Goal: Task Accomplishment & Management: Complete application form

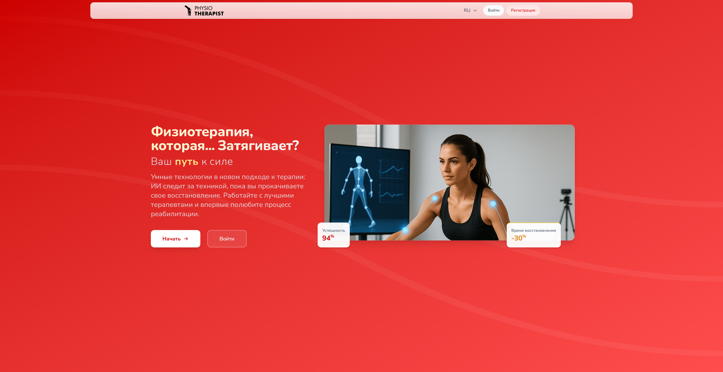
click at [235, 241] on link "Войти" at bounding box center [226, 238] width 39 height 17
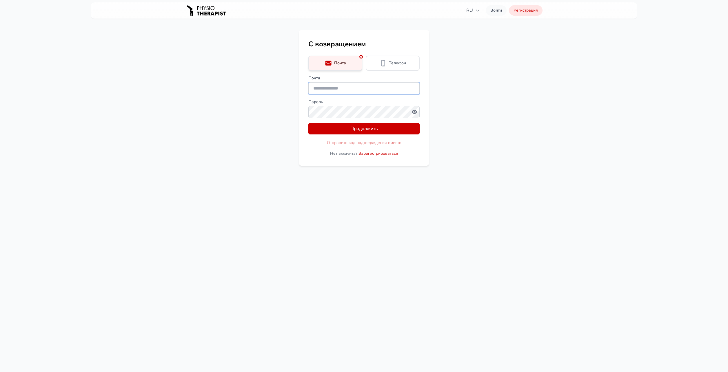
click at [333, 87] on input "Почта" at bounding box center [363, 88] width 111 height 12
type input "**********"
click at [353, 126] on button "Продолжить" at bounding box center [363, 129] width 111 height 12
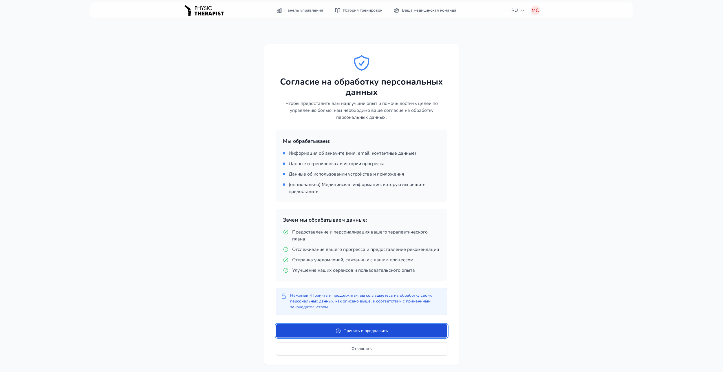
click at [360, 329] on button "Принять и продолжить" at bounding box center [361, 330] width 171 height 13
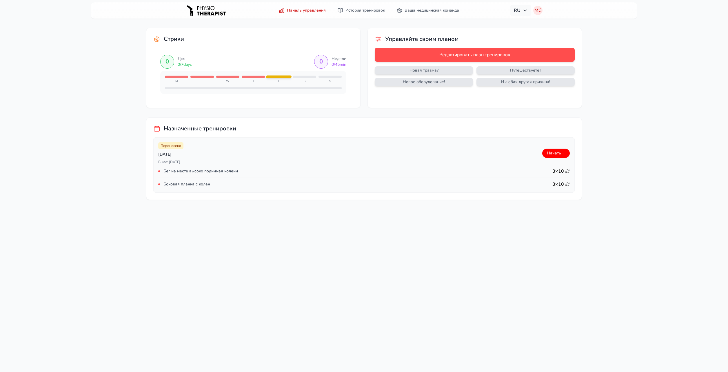
click at [521, 10] on span "RU" at bounding box center [521, 10] width 14 height 7
click at [552, 156] on link "Начать →" at bounding box center [557, 153] width 28 height 9
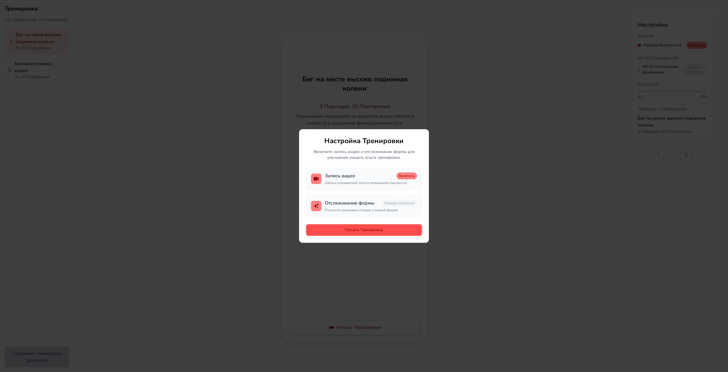
click at [368, 229] on button "Начать Тренировку" at bounding box center [364, 230] width 116 height 12
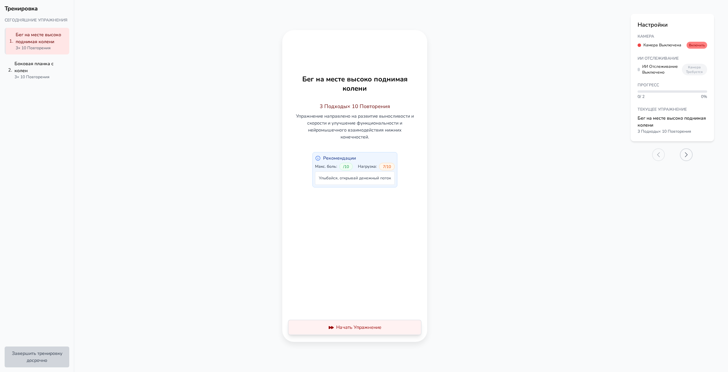
click at [356, 326] on button "Начать Упражнение" at bounding box center [354, 327] width 131 height 15
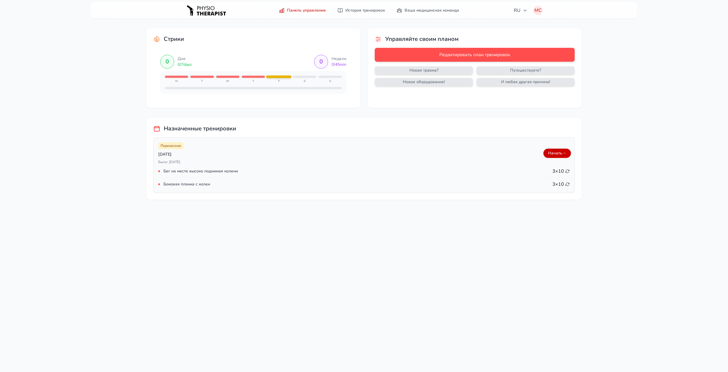
click at [548, 155] on link "Начать →" at bounding box center [557, 153] width 28 height 9
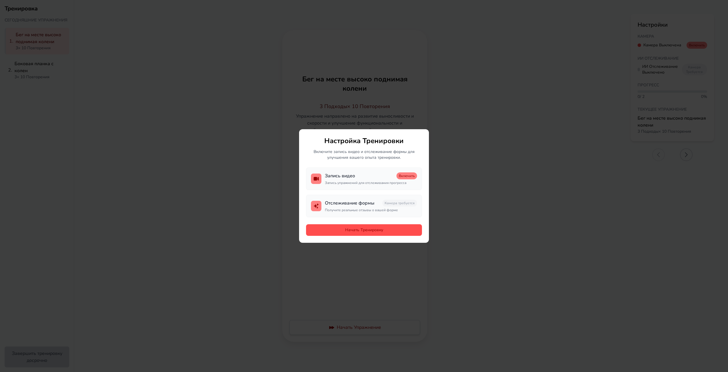
click at [366, 227] on button "Начать Тренировку" at bounding box center [364, 230] width 116 height 12
click at [361, 231] on button "Начать Тренировку" at bounding box center [364, 230] width 116 height 12
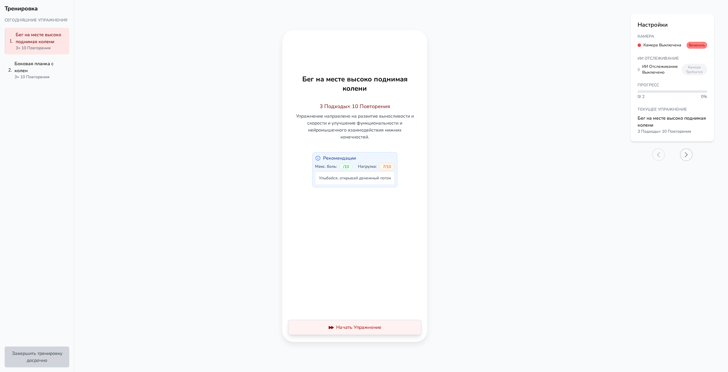
click at [346, 328] on button "Начать Упражнение" at bounding box center [354, 327] width 131 height 15
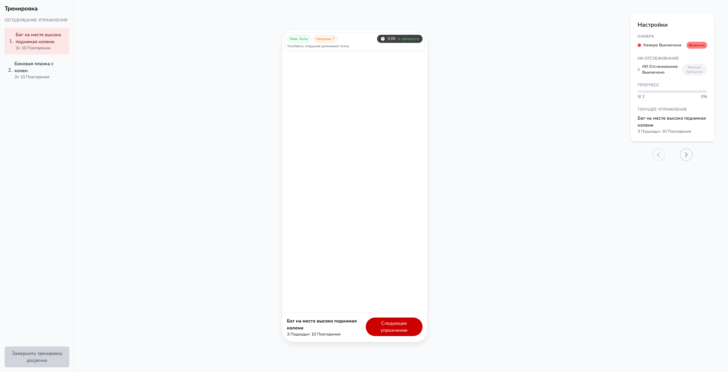
click at [383, 324] on button "Следующее упражнение" at bounding box center [394, 327] width 57 height 19
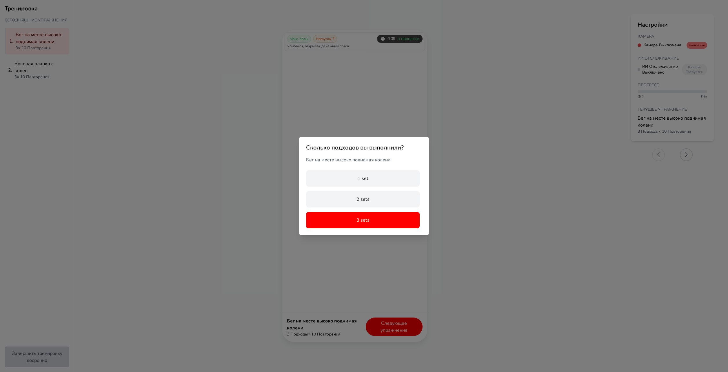
click at [376, 222] on button "3 sets" at bounding box center [363, 220] width 114 height 16
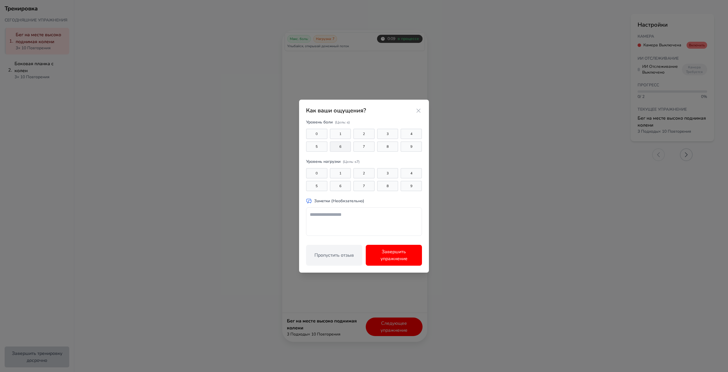
click at [333, 148] on button "6" at bounding box center [340, 146] width 21 height 10
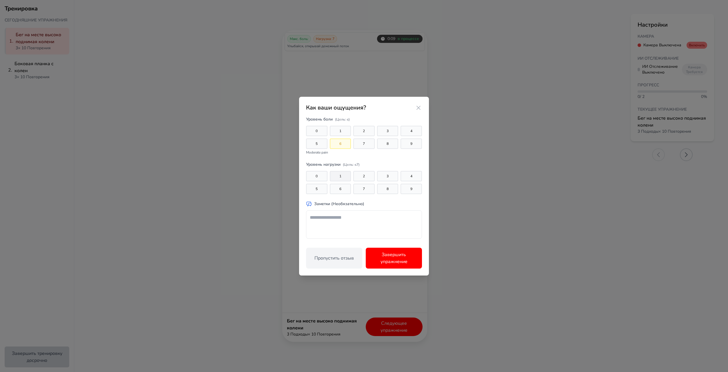
click at [337, 172] on button "1" at bounding box center [340, 176] width 21 height 10
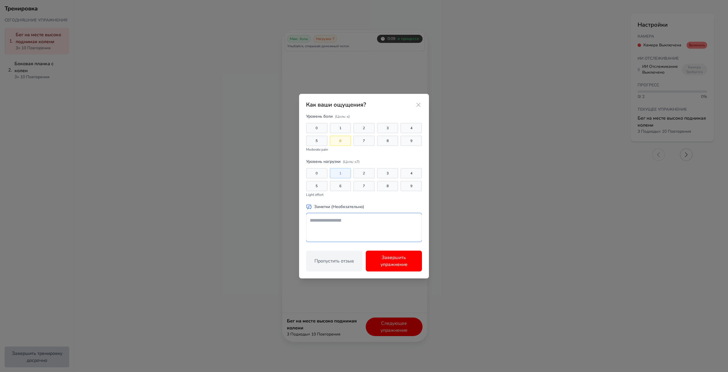
click at [354, 223] on textarea at bounding box center [364, 227] width 116 height 28
type textarea "********"
click at [400, 257] on button "Завершить упражнение" at bounding box center [394, 261] width 56 height 21
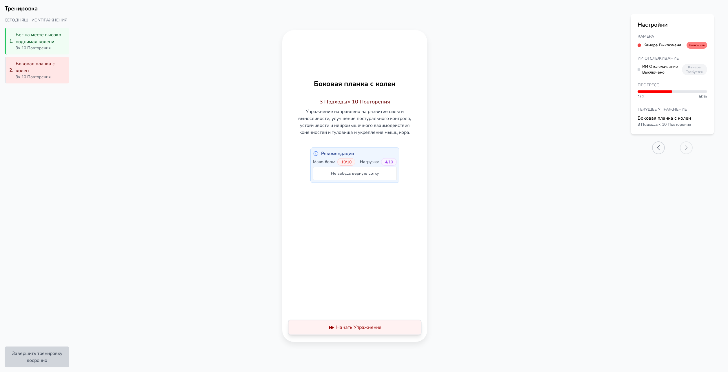
click at [355, 328] on button "Начать Упражнение" at bounding box center [354, 327] width 131 height 15
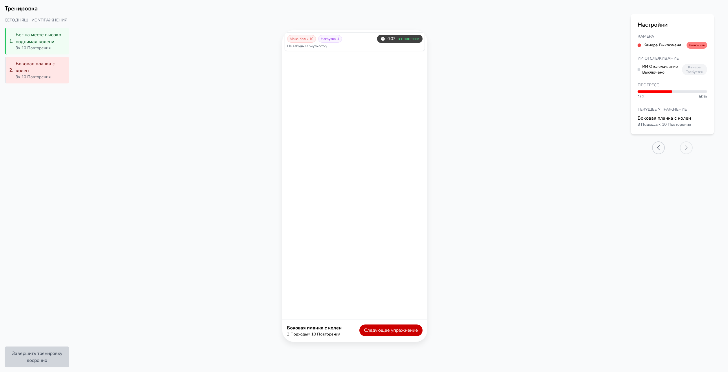
click at [403, 331] on button "Следующее упражнение" at bounding box center [390, 330] width 63 height 12
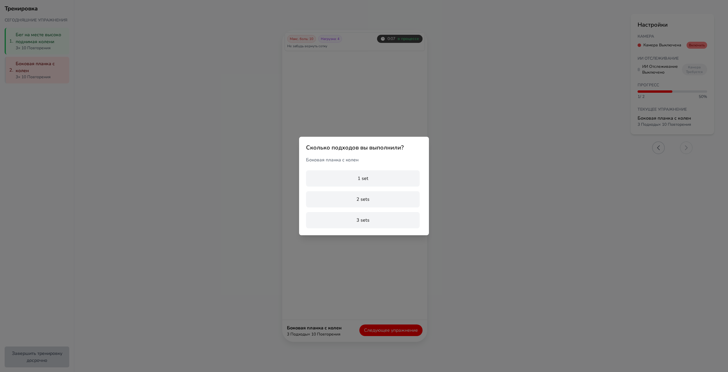
click at [486, 145] on div "Сколько подходов вы выполнили? Боковая планка с колен 1 set 2 sets 3 sets" at bounding box center [364, 186] width 728 height 372
click at [353, 223] on button "3 sets" at bounding box center [363, 220] width 114 height 16
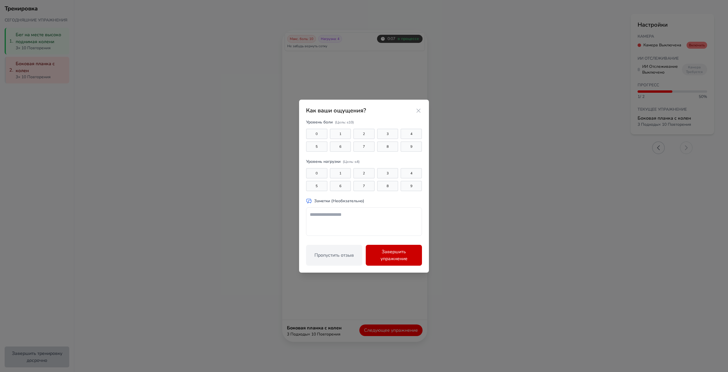
click at [391, 252] on button "Завершить упражнение" at bounding box center [394, 255] width 56 height 21
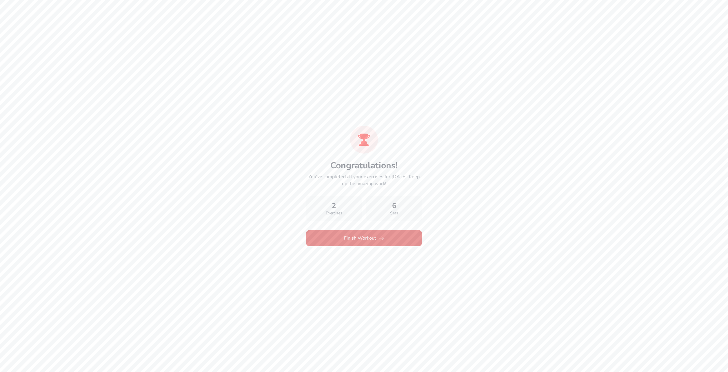
click at [365, 233] on button "Finish Workout" at bounding box center [364, 238] width 116 height 16
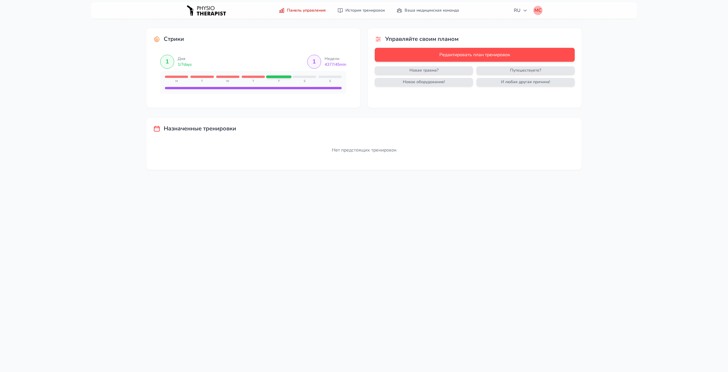
click at [534, 11] on div "МС" at bounding box center [537, 10] width 9 height 9
click at [493, 31] on link "Выйти" at bounding box center [509, 34] width 65 height 10
click at [501, 13] on link "Войти" at bounding box center [496, 10] width 21 height 10
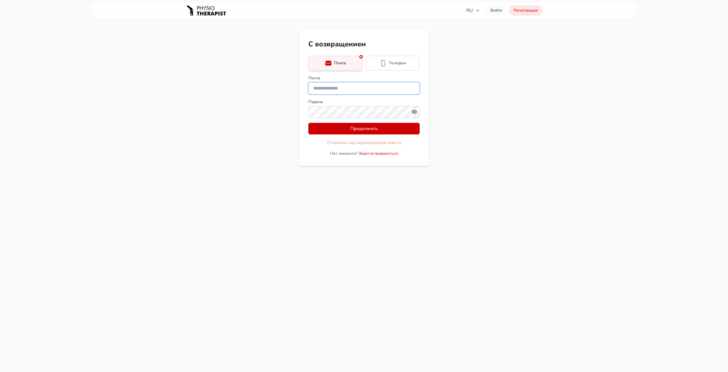
click at [342, 90] on input "Почта" at bounding box center [363, 88] width 111 height 12
paste input "**********"
type input "**********"
click at [344, 129] on button "Продолжить" at bounding box center [363, 129] width 111 height 12
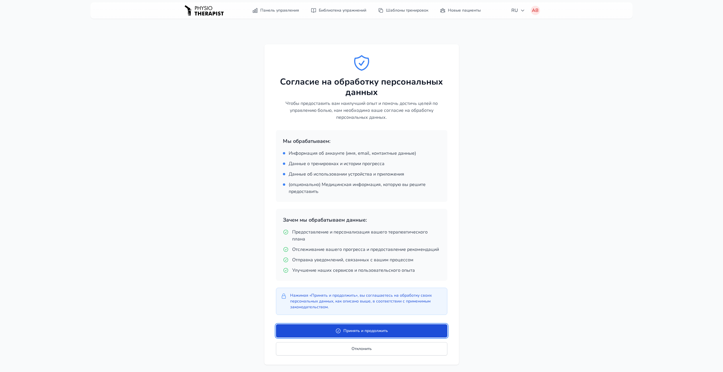
click at [345, 328] on button "Принять и продолжить" at bounding box center [361, 330] width 171 height 13
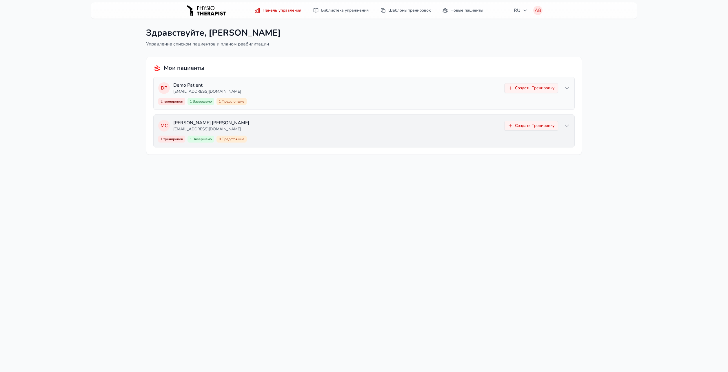
click at [287, 142] on div "1 тренировок 1 Завершено 0 Предстоящие Создать Тренировку" at bounding box center [363, 139] width 411 height 7
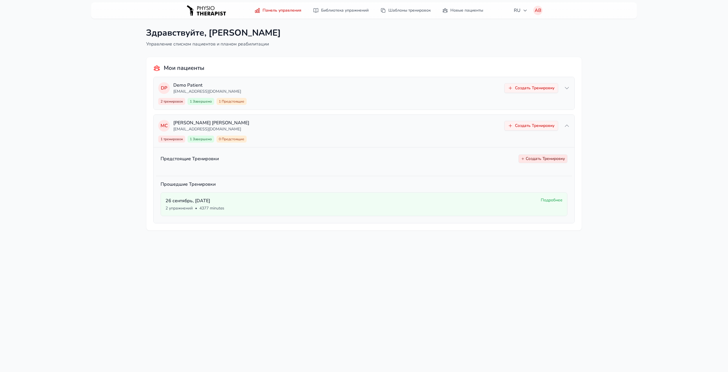
click at [541, 157] on button "Создать Тренировку" at bounding box center [542, 158] width 49 height 9
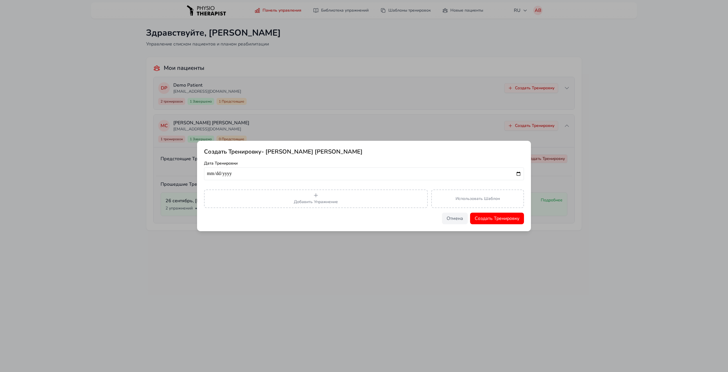
click at [219, 172] on input "date" at bounding box center [364, 173] width 320 height 13
click at [246, 174] on input "date" at bounding box center [364, 173] width 320 height 13
click at [514, 172] on input "date" at bounding box center [364, 173] width 320 height 13
click at [518, 175] on input "date" at bounding box center [364, 173] width 320 height 13
type input "**********"
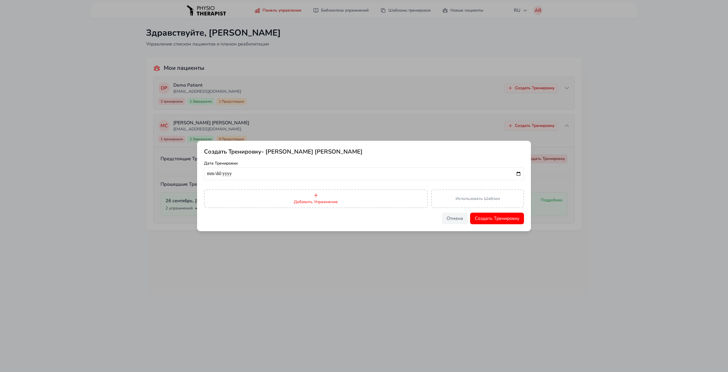
click at [320, 200] on span "Добавить Упражнение" at bounding box center [316, 202] width 44 height 6
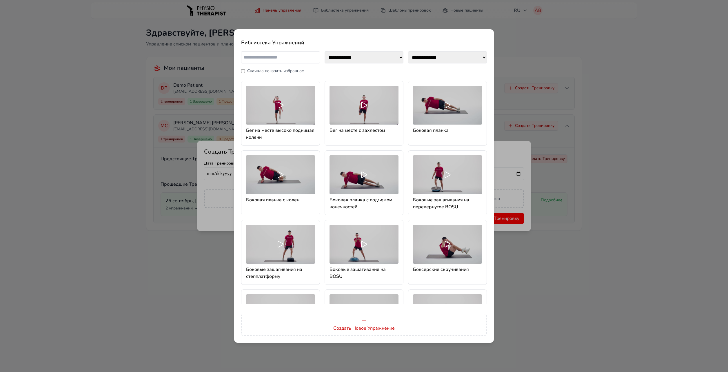
click at [352, 127] on h4 "Бег на месте с захлестом" at bounding box center [363, 130] width 69 height 7
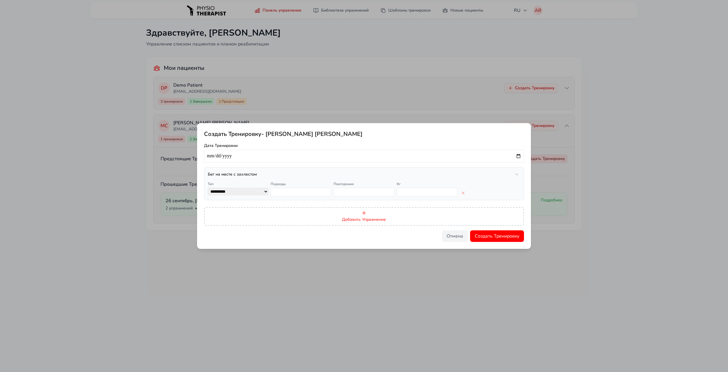
click at [371, 219] on span "Добавить Упражнение" at bounding box center [364, 220] width 44 height 6
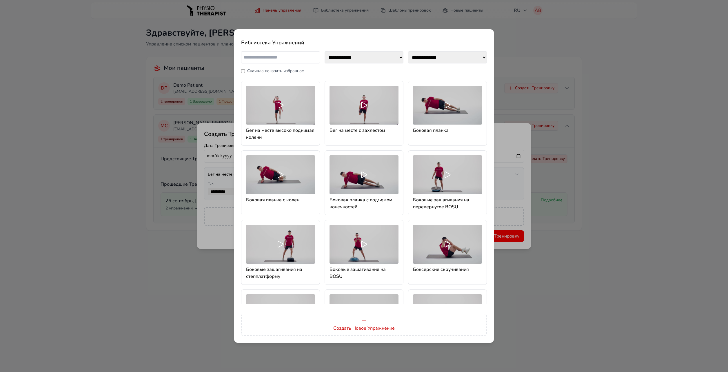
click at [276, 170] on icon at bounding box center [280, 174] width 9 height 9
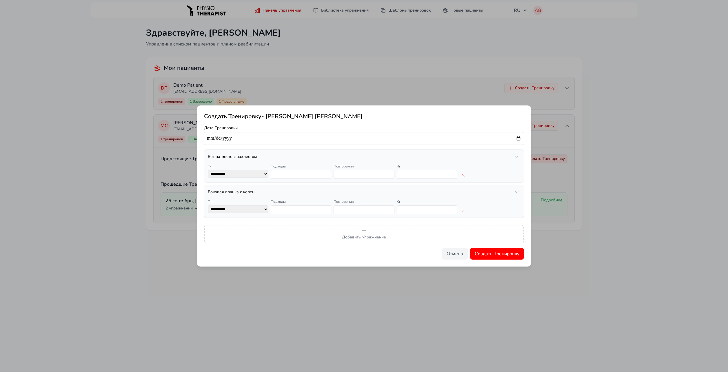
click at [409, 176] on input "number" at bounding box center [427, 174] width 61 height 9
click at [488, 253] on button "Создать Тренировку" at bounding box center [497, 254] width 54 height 12
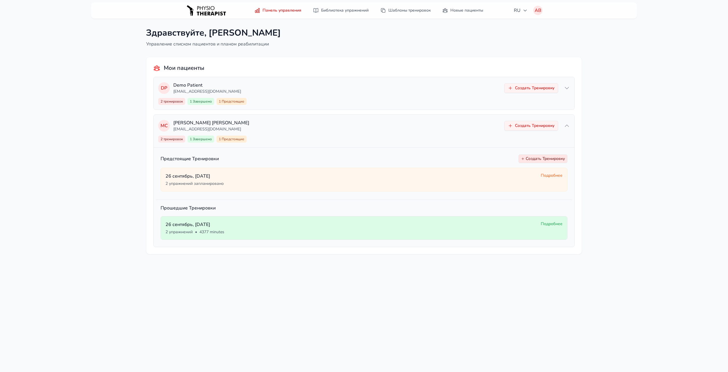
click at [246, 231] on div "2 упражнений • 4377 minutes" at bounding box center [350, 232] width 371 height 6
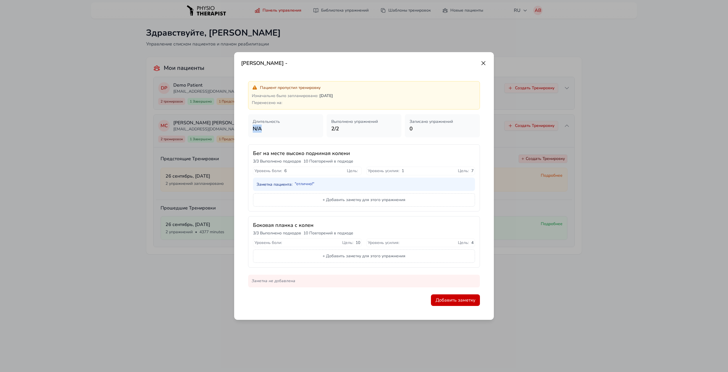
drag, startPoint x: 266, startPoint y: 128, endPoint x: 251, endPoint y: 127, distance: 14.6
click at [251, 127] on div "Длительность N/A" at bounding box center [285, 125] width 75 height 23
drag, startPoint x: 251, startPoint y: 127, endPoint x: 277, endPoint y: 130, distance: 25.7
click at [277, 130] on p "N/A" at bounding box center [286, 129] width 66 height 8
drag, startPoint x: 263, startPoint y: 129, endPoint x: 253, endPoint y: 128, distance: 9.9
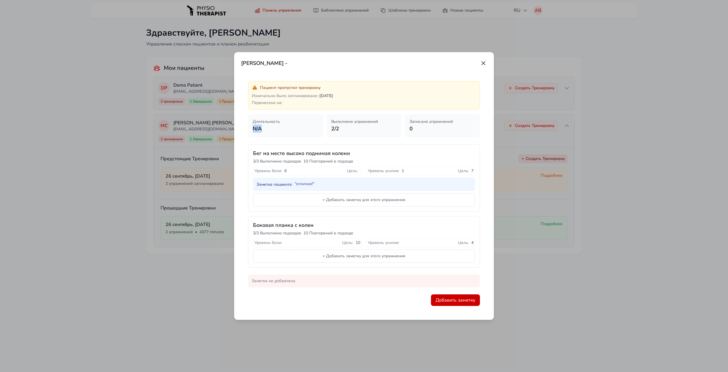
click at [253, 128] on p "N/A" at bounding box center [286, 129] width 66 height 8
drag, startPoint x: 253, startPoint y: 128, endPoint x: 276, endPoint y: 129, distance: 22.9
click at [276, 129] on p "N/A" at bounding box center [286, 129] width 66 height 8
drag, startPoint x: 269, startPoint y: 132, endPoint x: 245, endPoint y: 122, distance: 25.9
click at [245, 122] on div "Пациент пропустил тренировку Изначально было запланировано : 26 сентября Перене…" at bounding box center [364, 193] width 246 height 239
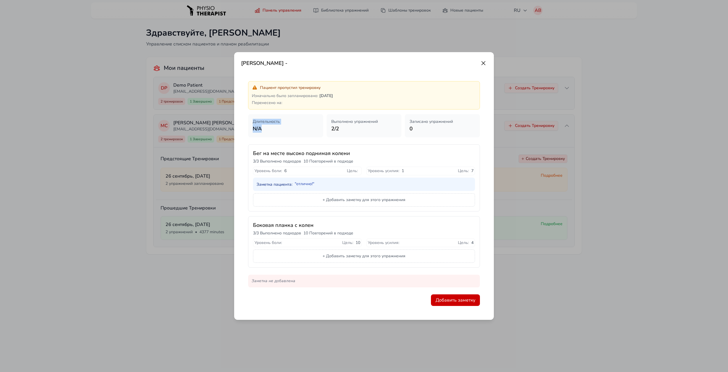
drag, startPoint x: 245, startPoint y: 122, endPoint x: 273, endPoint y: 132, distance: 29.8
click at [273, 132] on p "N/A" at bounding box center [286, 129] width 66 height 8
click at [482, 64] on icon at bounding box center [482, 62] width 3 height 3
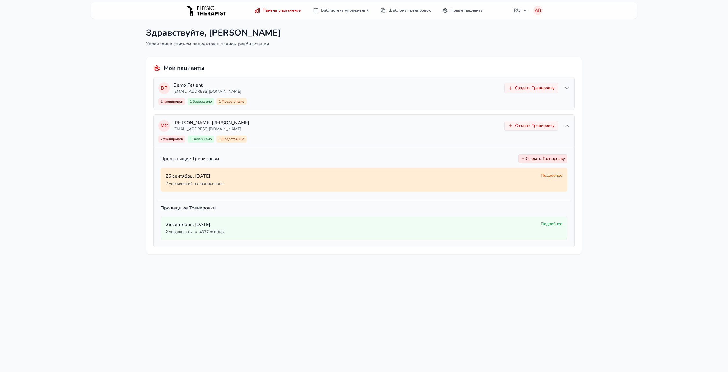
click at [301, 185] on div "2 упражнений запланировано" at bounding box center [350, 184] width 371 height 6
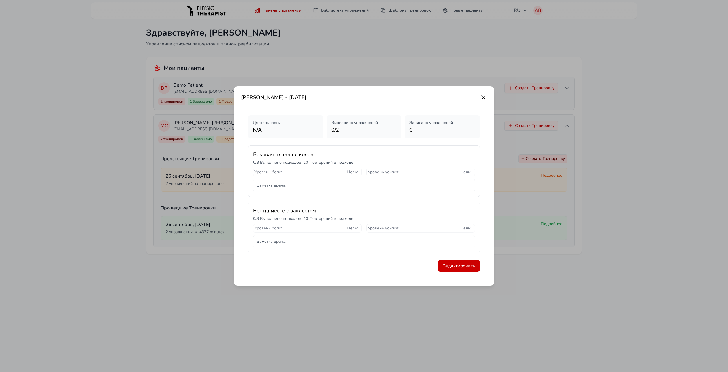
click at [480, 99] on icon at bounding box center [483, 97] width 7 height 7
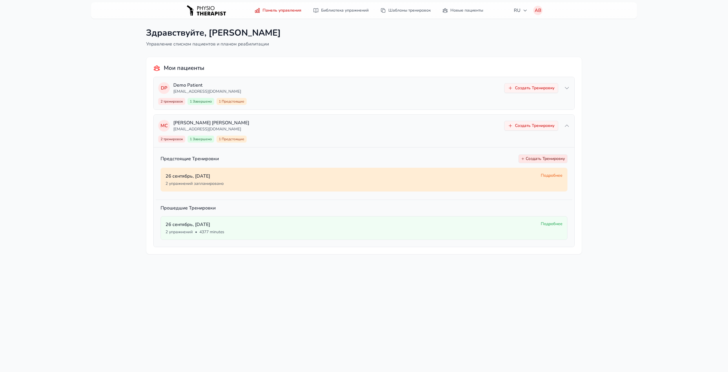
click at [241, 181] on div "2 упражнений запланировано" at bounding box center [350, 184] width 371 height 6
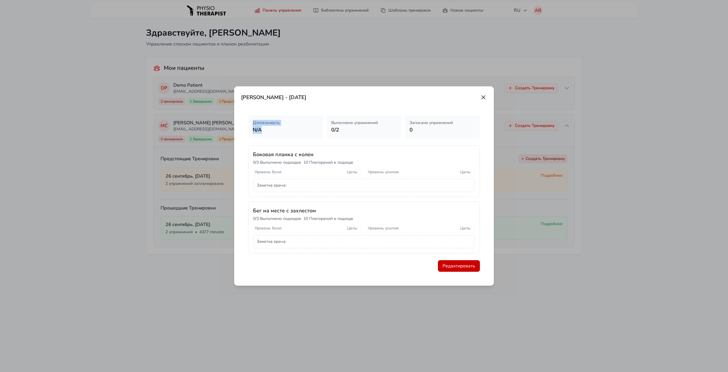
drag, startPoint x: 268, startPoint y: 132, endPoint x: 247, endPoint y: 122, distance: 24.2
click at [247, 122] on div "Длительность N/A Выполнено упражнений 0 / 2 Записано упражнений 0 Боковая планк…" at bounding box center [364, 193] width 246 height 170
drag, startPoint x: 247, startPoint y: 122, endPoint x: 245, endPoint y: 138, distance: 16.3
click at [245, 138] on div "Длительность N/A Выполнено упражнений 0 / 2 Записано упражнений 0 Боковая планк…" at bounding box center [364, 193] width 246 height 170
drag, startPoint x: 481, startPoint y: 99, endPoint x: 350, endPoint y: 184, distance: 155.6
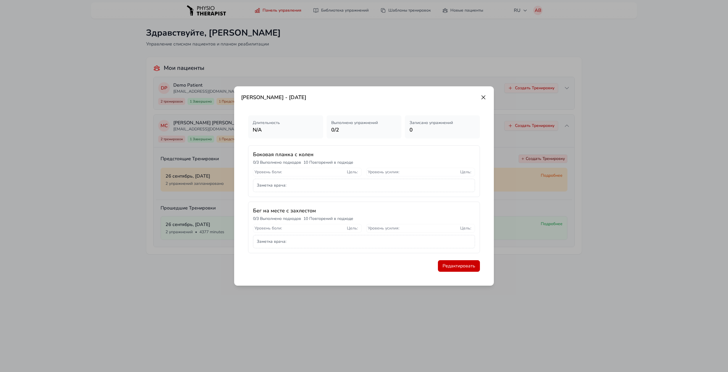
click at [481, 99] on icon at bounding box center [483, 97] width 7 height 7
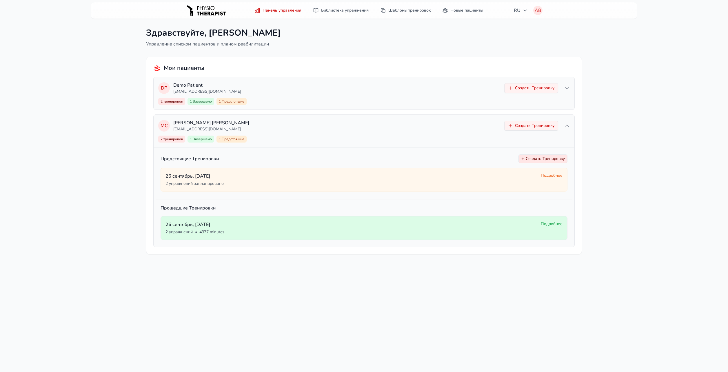
click at [260, 229] on div "2 упражнений • 4377 minutes" at bounding box center [350, 232] width 371 height 6
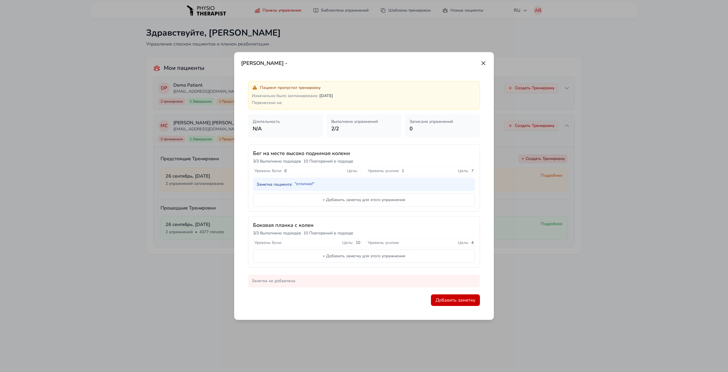
click at [480, 61] on icon at bounding box center [483, 63] width 7 height 7
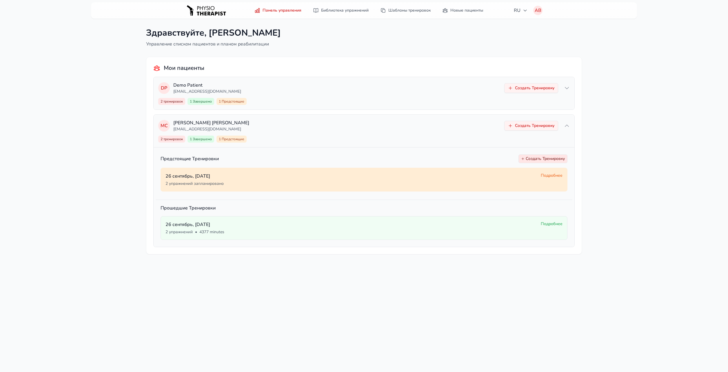
click at [232, 176] on p "26 сентябрь , пятница" at bounding box center [350, 176] width 371 height 7
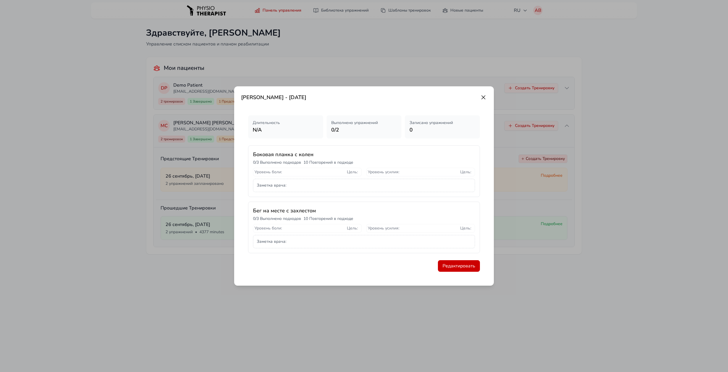
click at [484, 97] on icon at bounding box center [483, 97] width 7 height 7
